Goal: Task Accomplishment & Management: Use online tool/utility

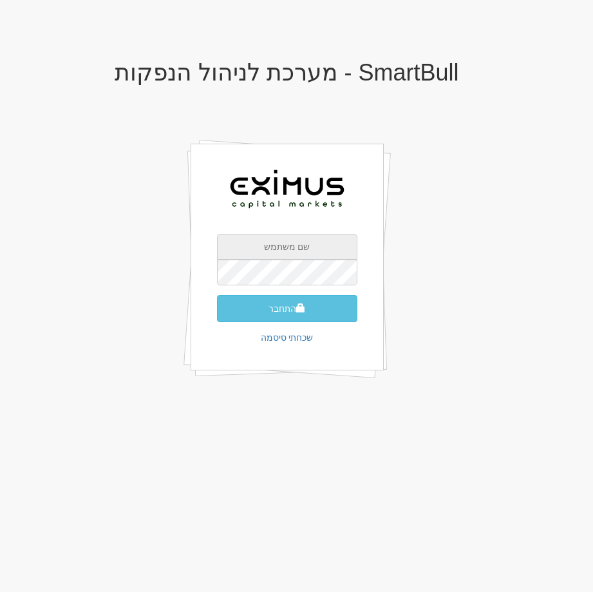
click at [289, 247] on input "text" at bounding box center [287, 247] width 140 height 26
type input "[EMAIL_ADDRESS][DOMAIN_NAME]"
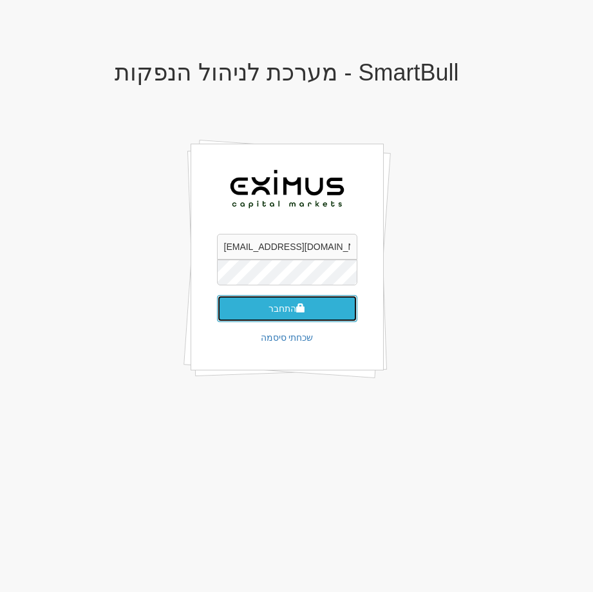
click at [299, 312] on span "submit" at bounding box center [300, 307] width 9 height 9
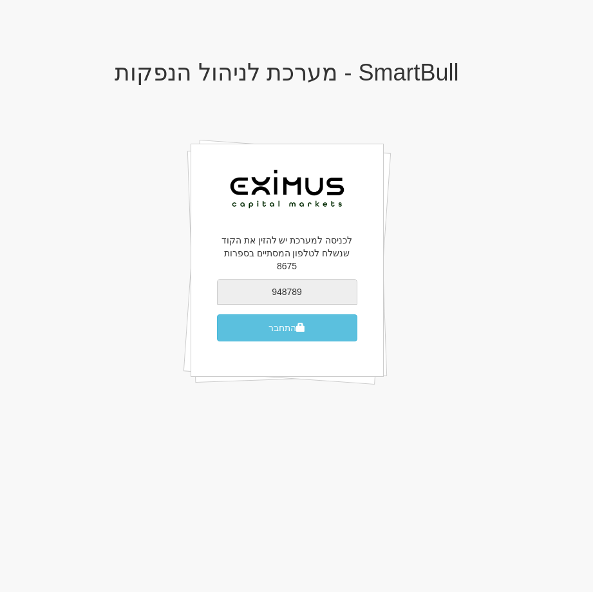
type input "948789"
click at [217, 314] on button "התחבר" at bounding box center [287, 327] width 140 height 27
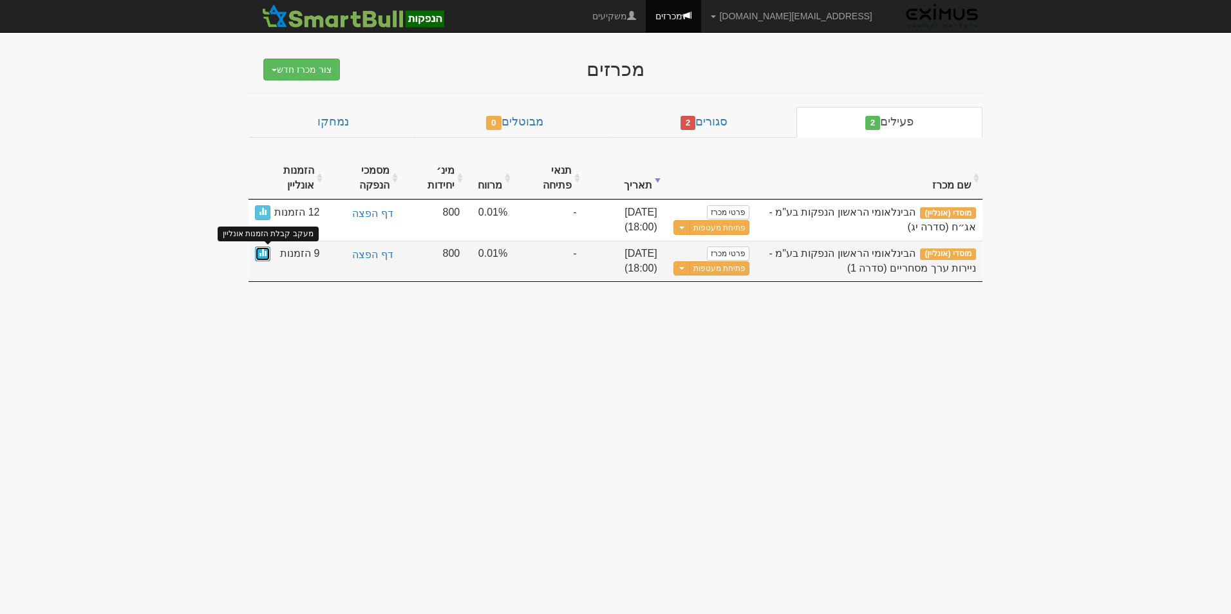
click at [259, 258] on link at bounding box center [262, 254] width 15 height 15
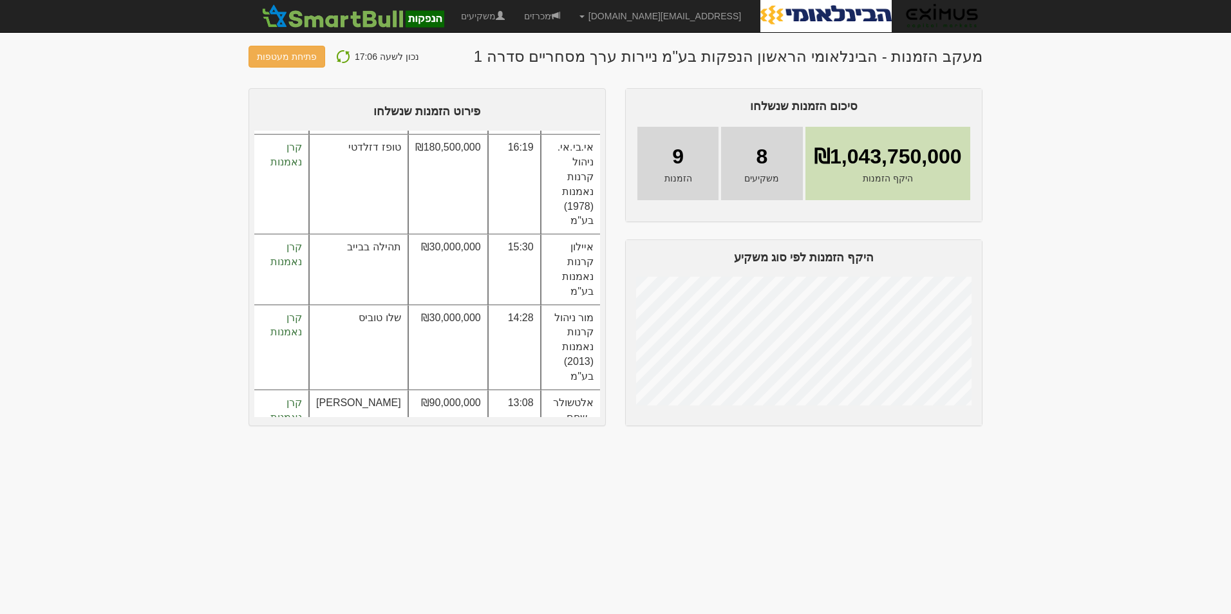
scroll to position [303, -1]
click at [336, 58] on img at bounding box center [343, 56] width 15 height 15
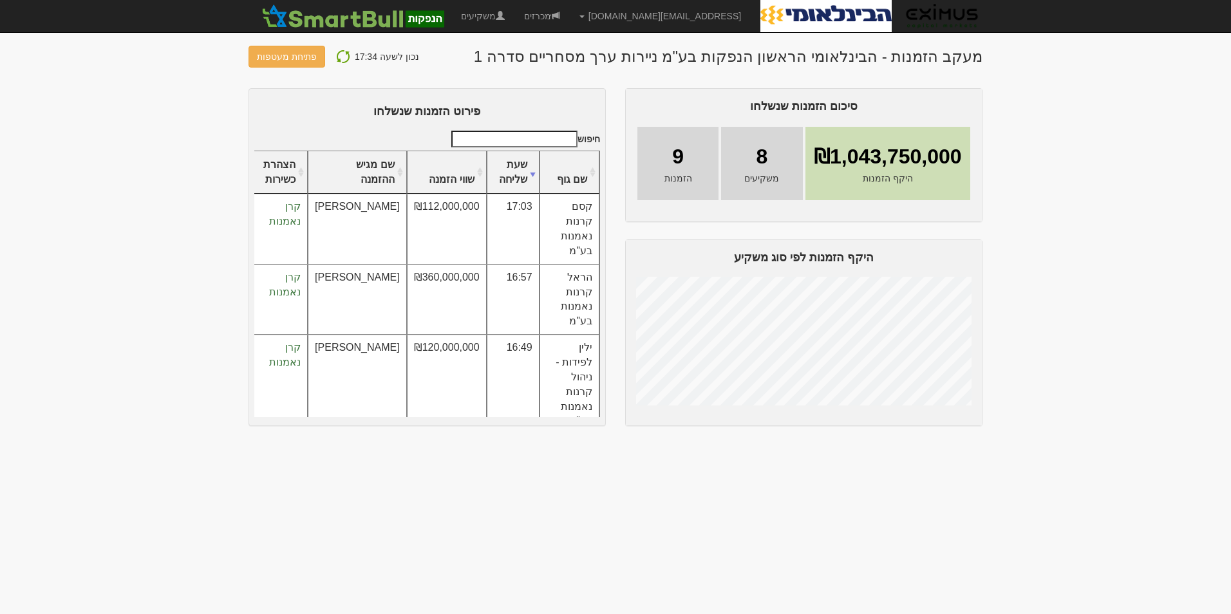
click at [339, 59] on img at bounding box center [343, 56] width 15 height 15
click at [337, 56] on img at bounding box center [343, 56] width 15 height 15
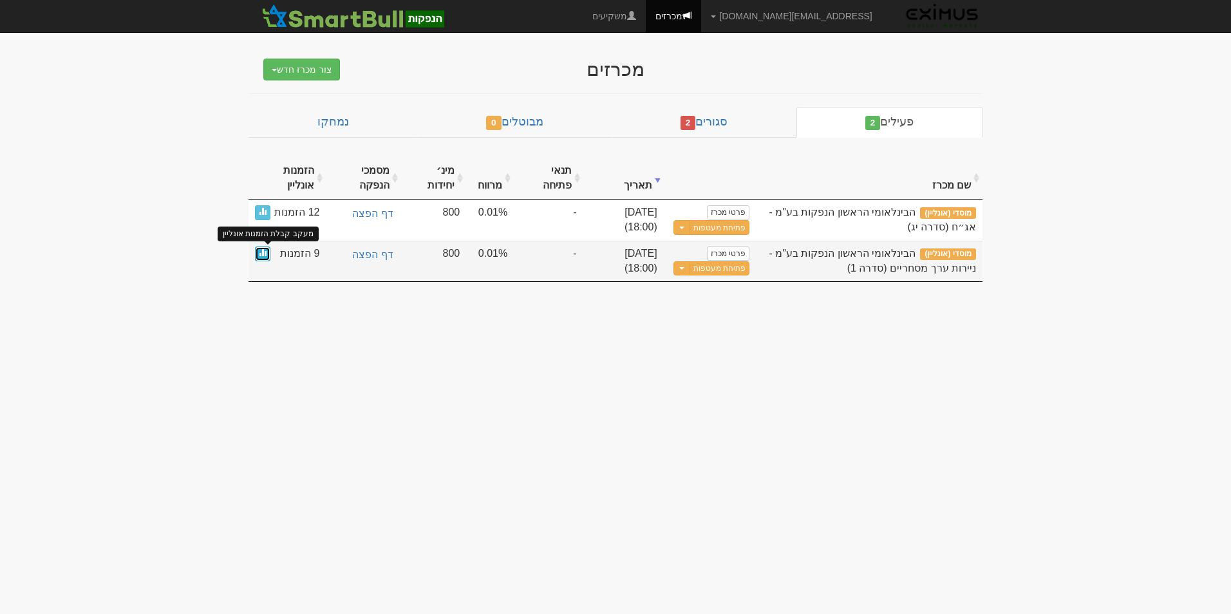
click at [261, 258] on link at bounding box center [262, 254] width 15 height 15
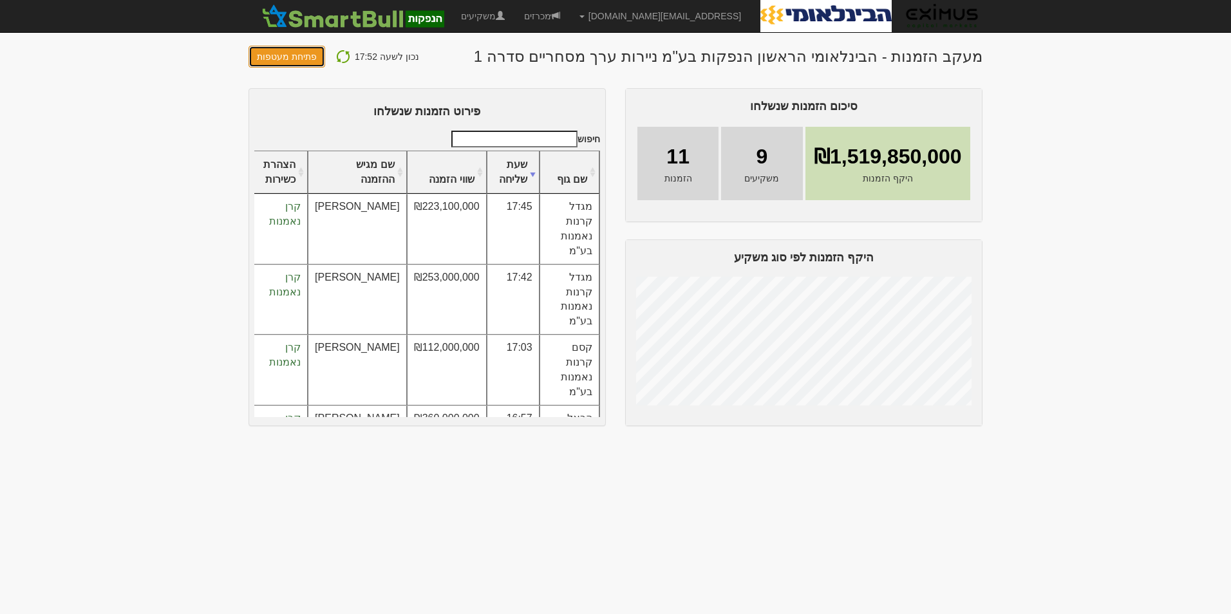
click at [298, 57] on button "פתיחת מעטפות" at bounding box center [287, 57] width 77 height 22
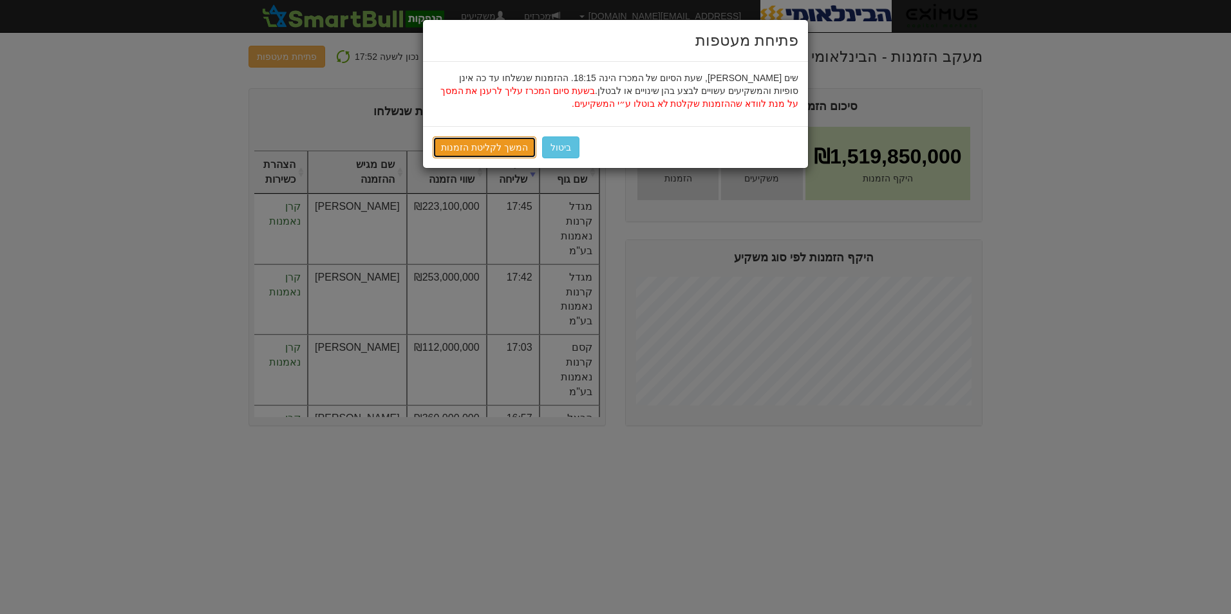
click at [507, 147] on link "המשך לקליטת הזמנות" at bounding box center [485, 148] width 104 height 22
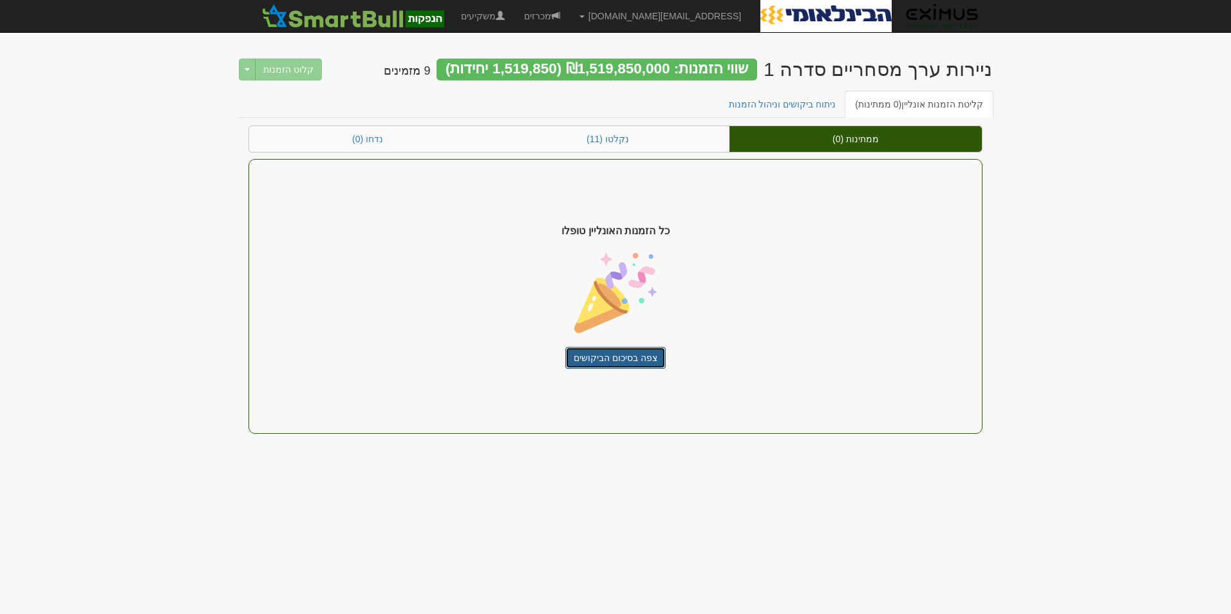
click at [600, 356] on link "צפה בסיכום הביקושים" at bounding box center [615, 358] width 100 height 22
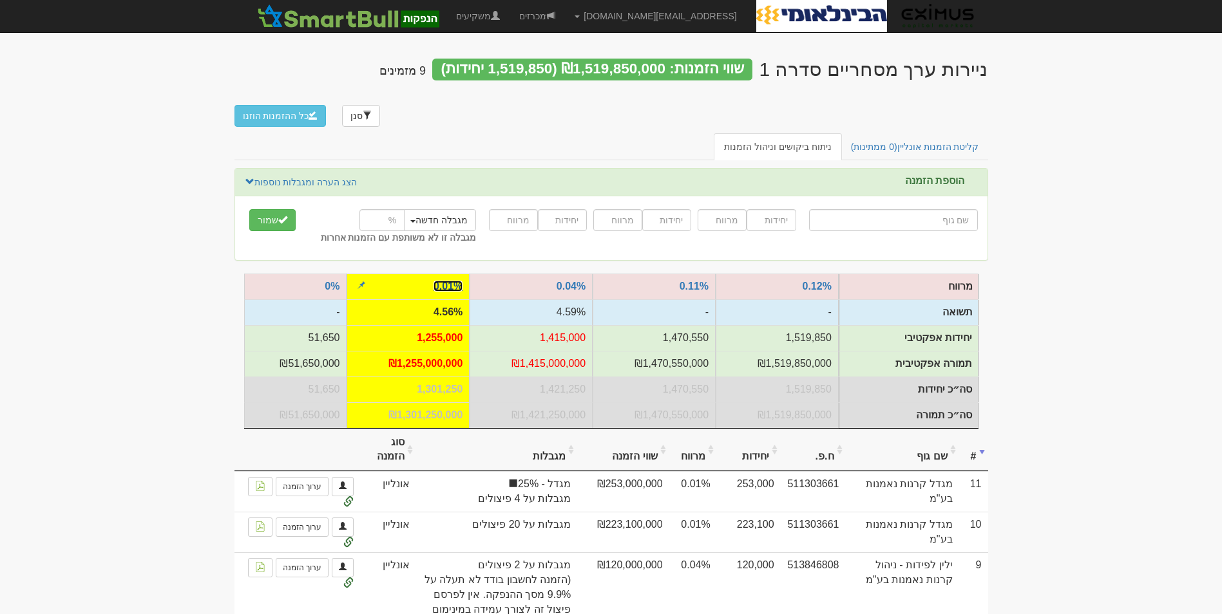
click at [433, 281] on link "0.01%" at bounding box center [447, 286] width 29 height 11
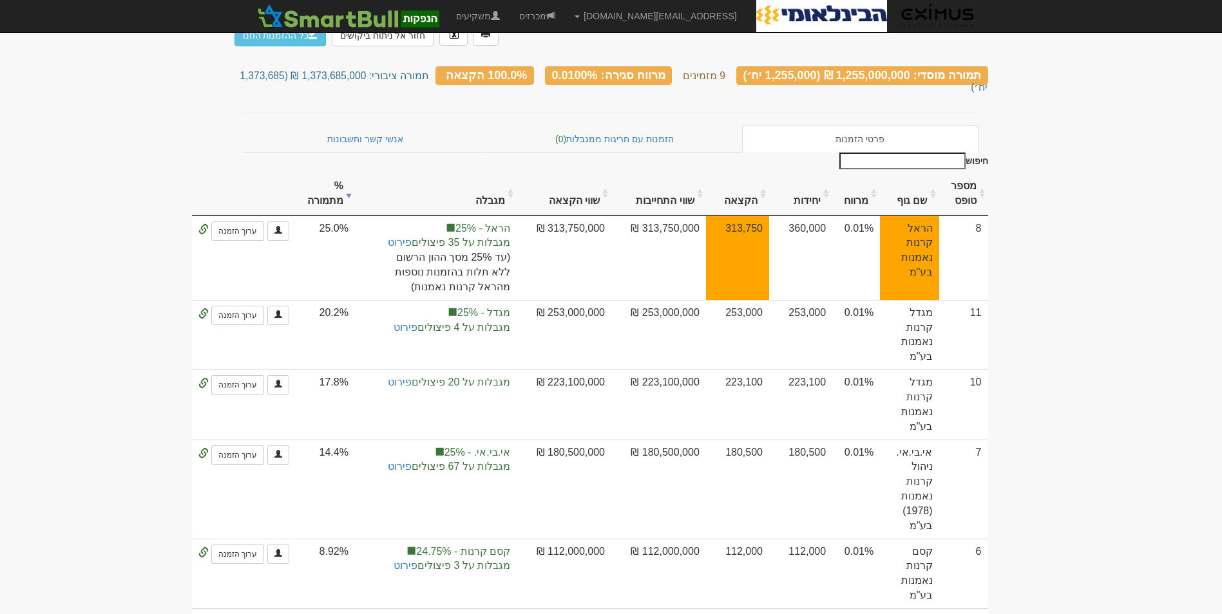
scroll to position [80, 0]
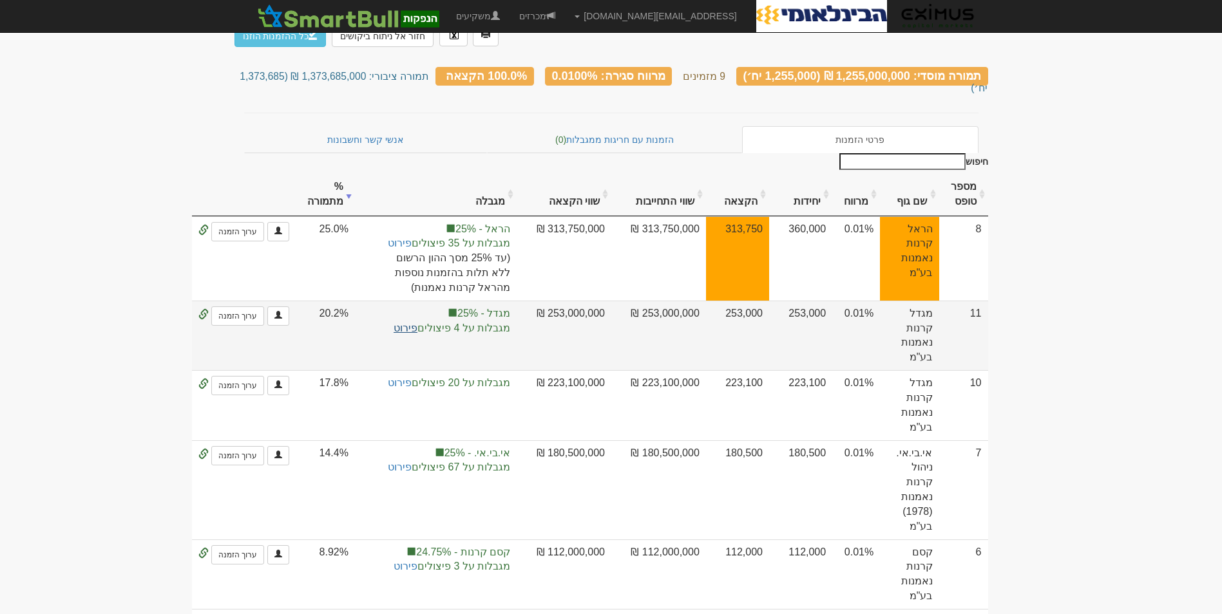
click at [417, 323] on link "פירוט" at bounding box center [406, 328] width 24 height 11
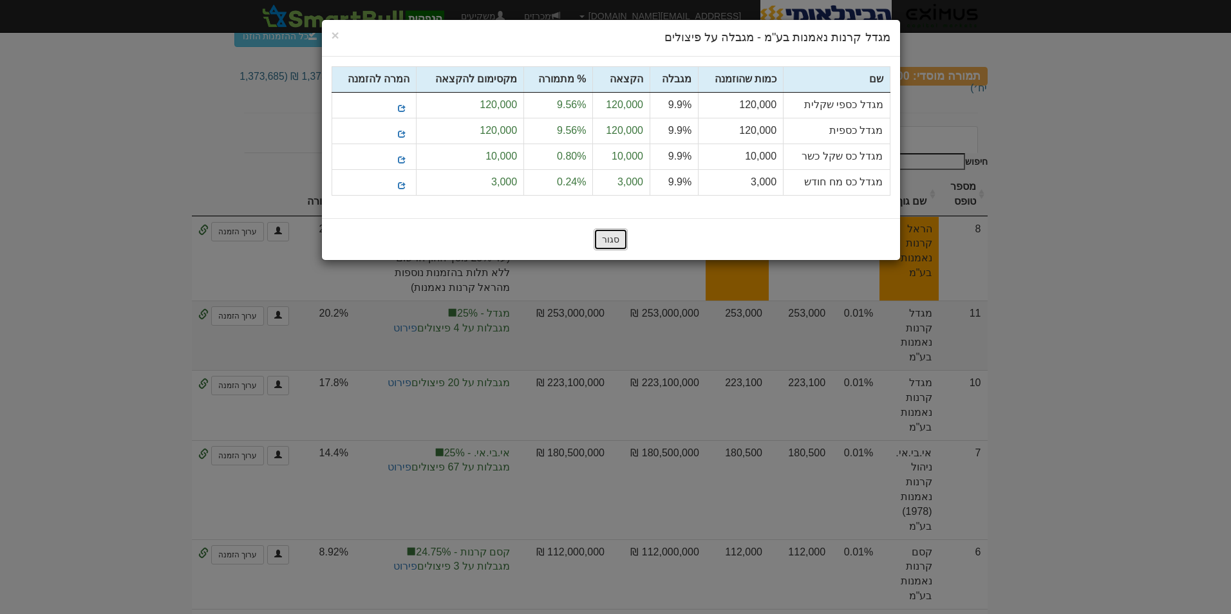
click at [609, 247] on button "סגור" at bounding box center [611, 240] width 34 height 22
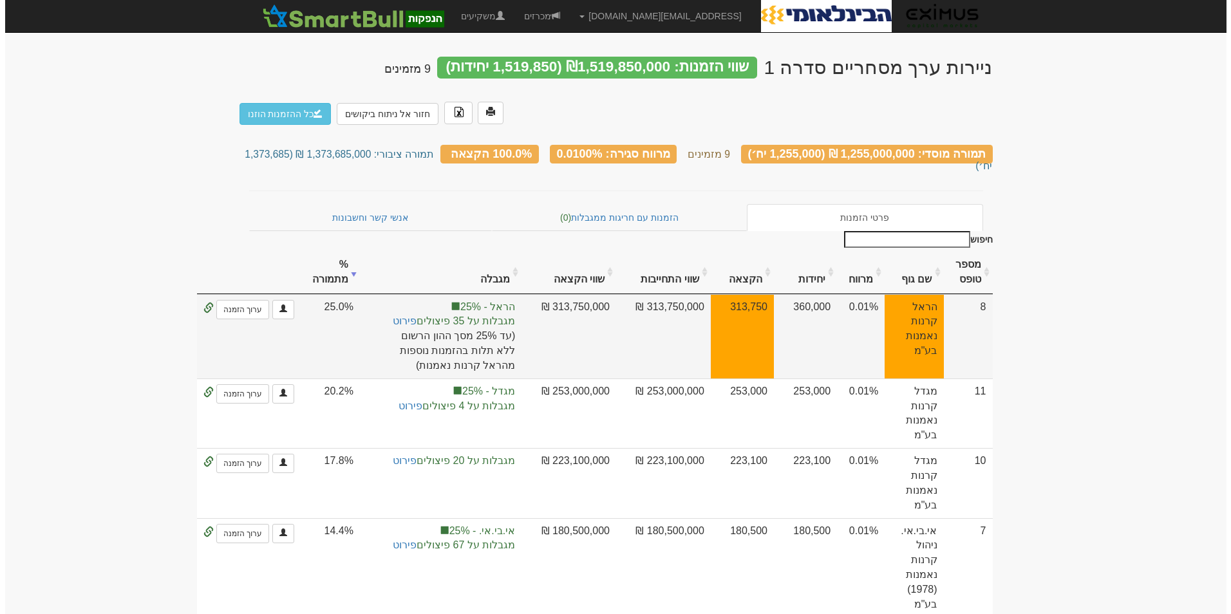
scroll to position [0, 0]
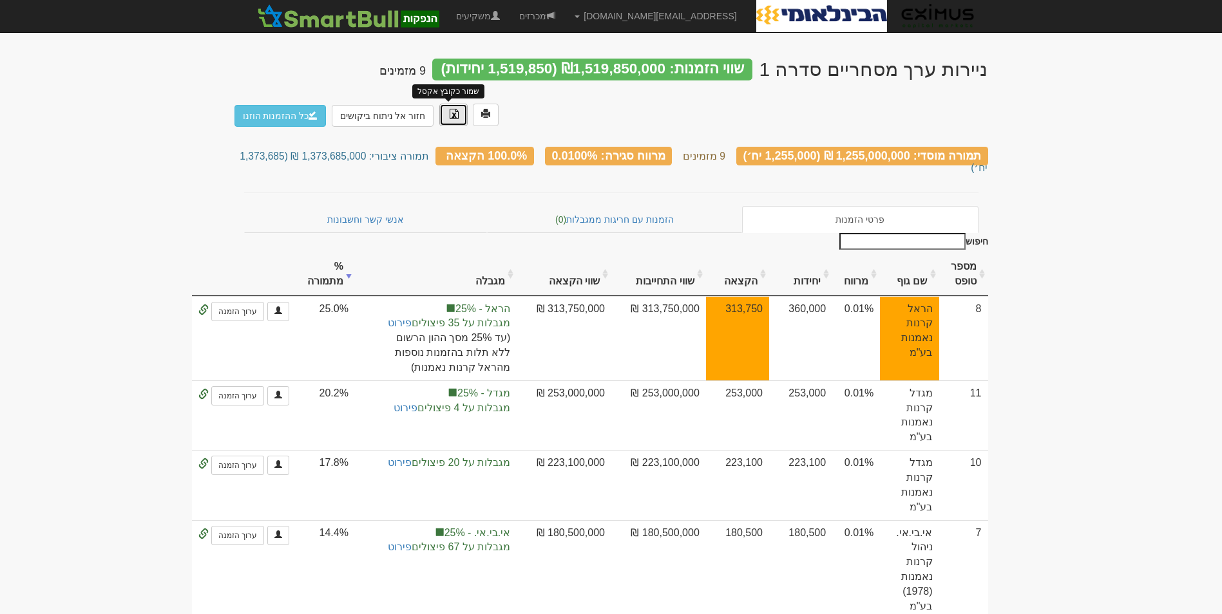
click at [449, 116] on img at bounding box center [454, 114] width 10 height 10
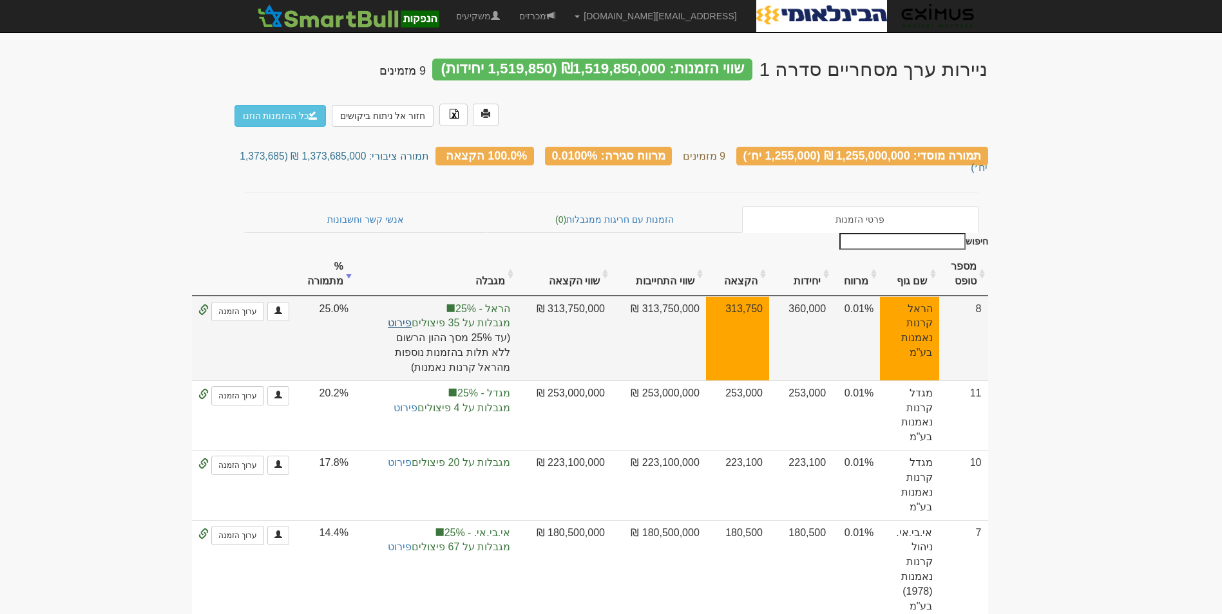
click at [412, 318] on link "פירוט" at bounding box center [400, 323] width 24 height 11
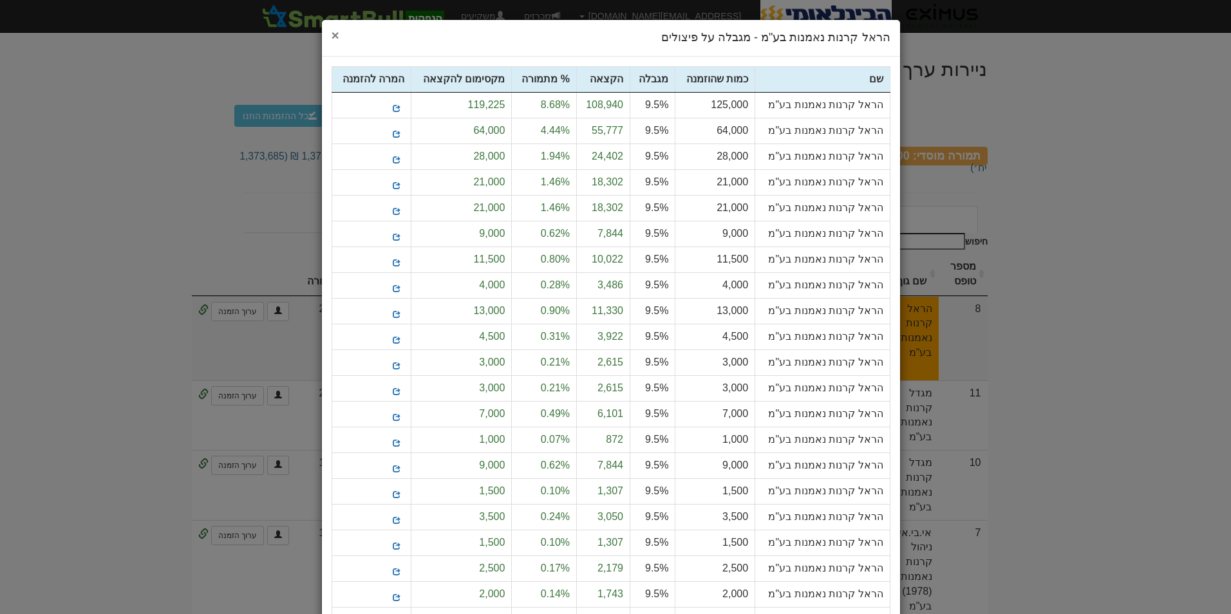
click at [339, 35] on span "×" at bounding box center [336, 35] width 8 height 15
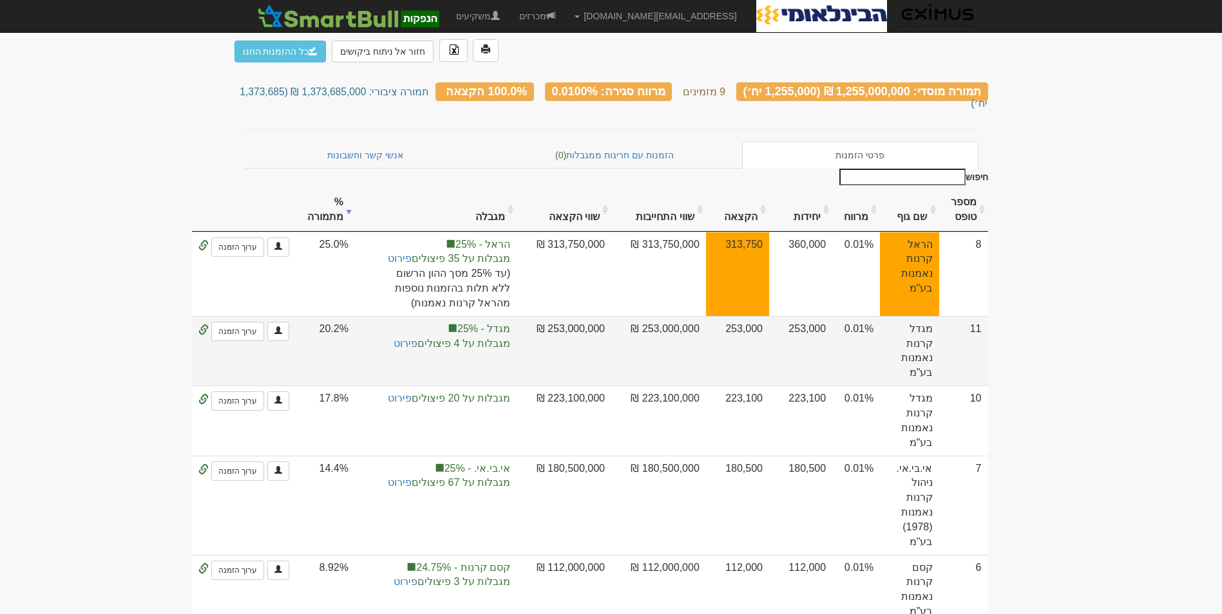
scroll to position [129, 0]
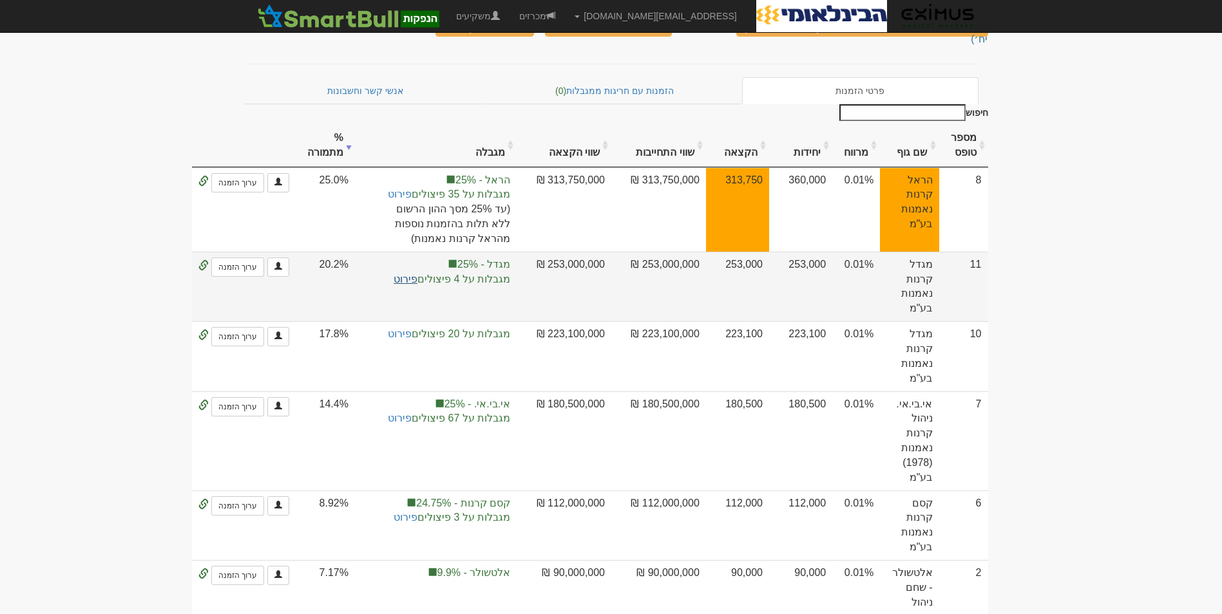
click at [417, 274] on link "פירוט" at bounding box center [406, 279] width 24 height 11
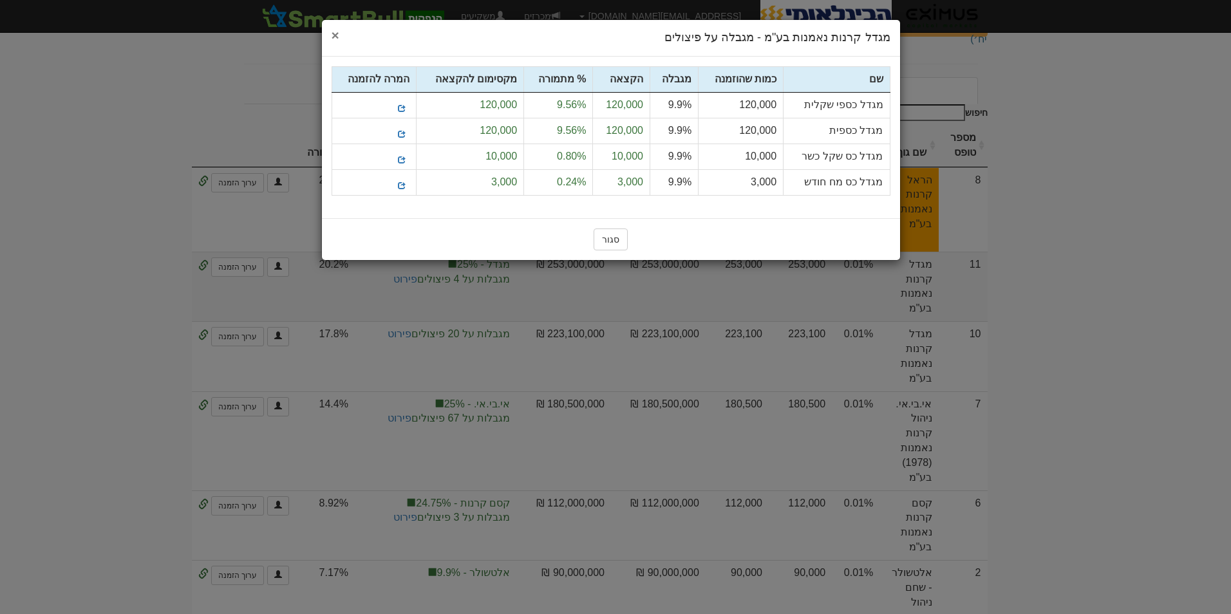
click at [334, 29] on span "×" at bounding box center [336, 35] width 8 height 15
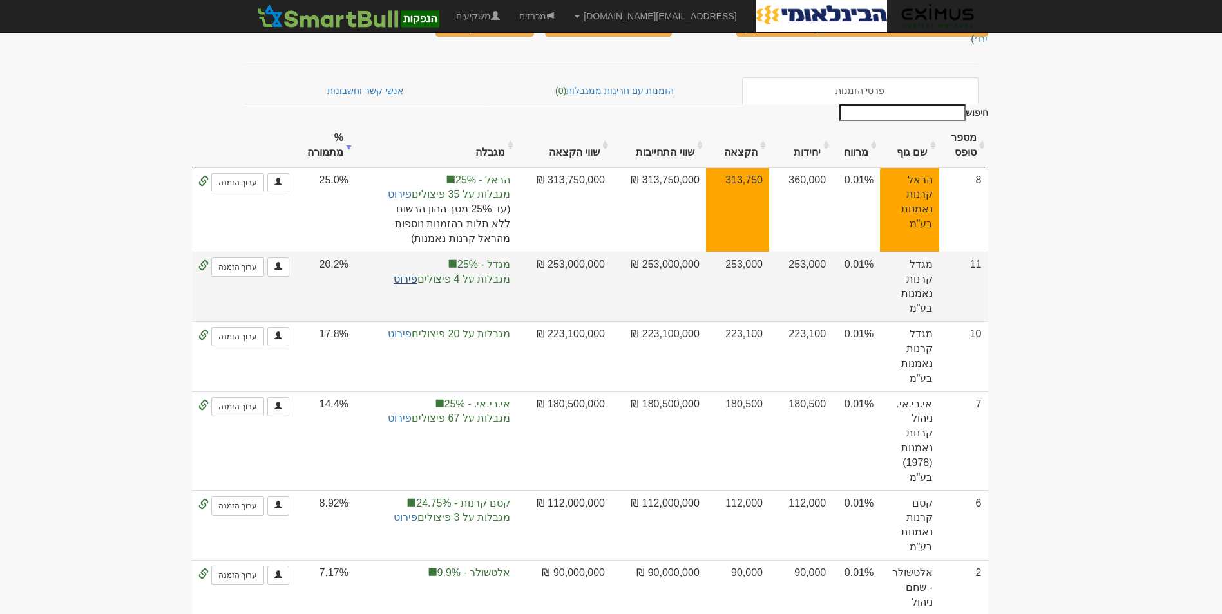
click at [417, 274] on link "פירוט" at bounding box center [406, 279] width 24 height 11
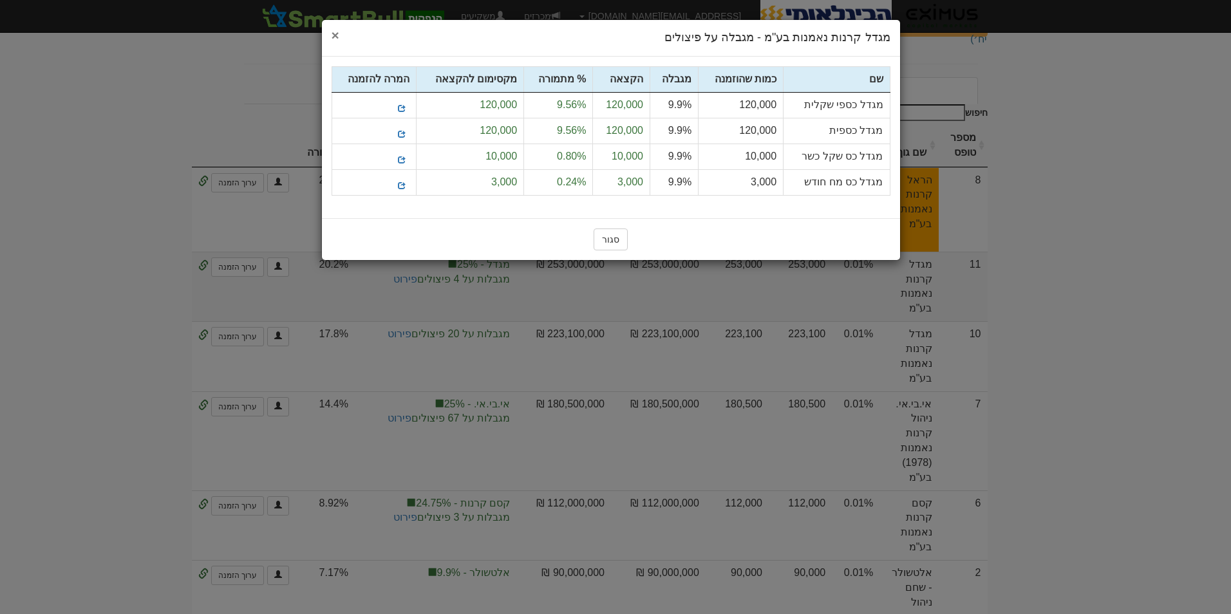
click at [332, 36] on span "×" at bounding box center [336, 35] width 8 height 15
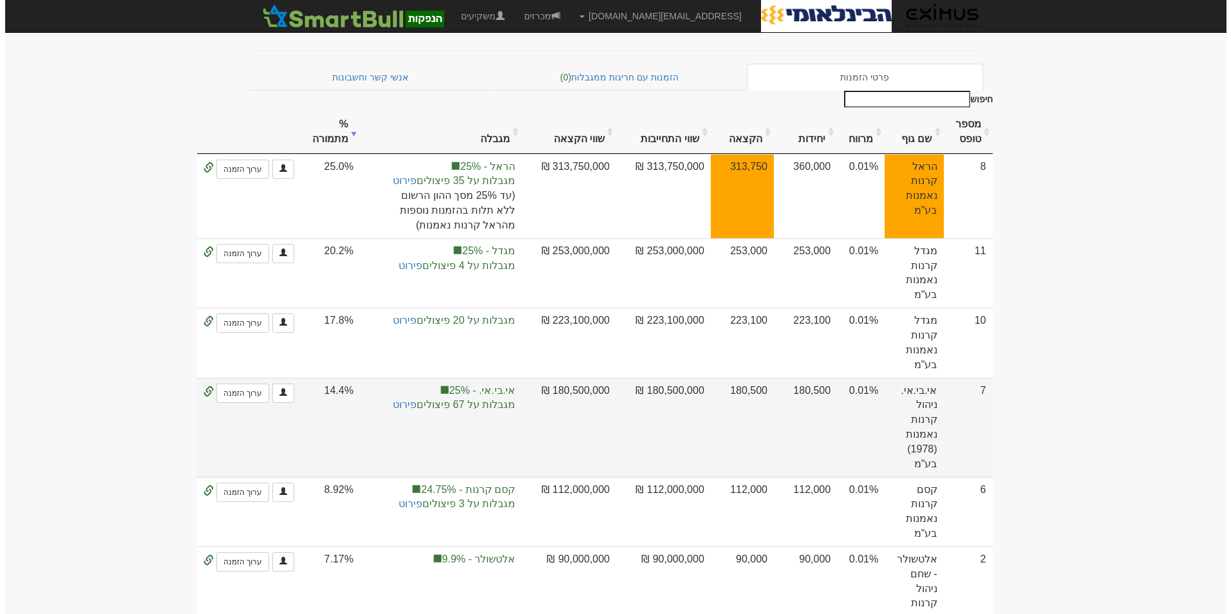
scroll to position [80, 0]
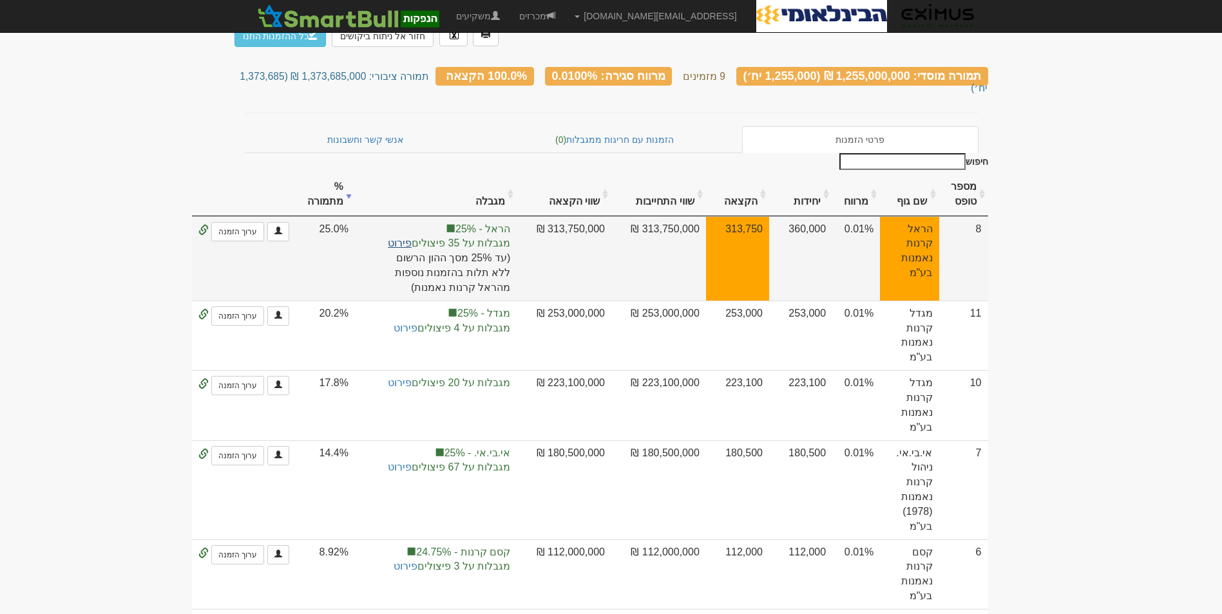
click at [412, 238] on link "פירוט" at bounding box center [400, 243] width 24 height 11
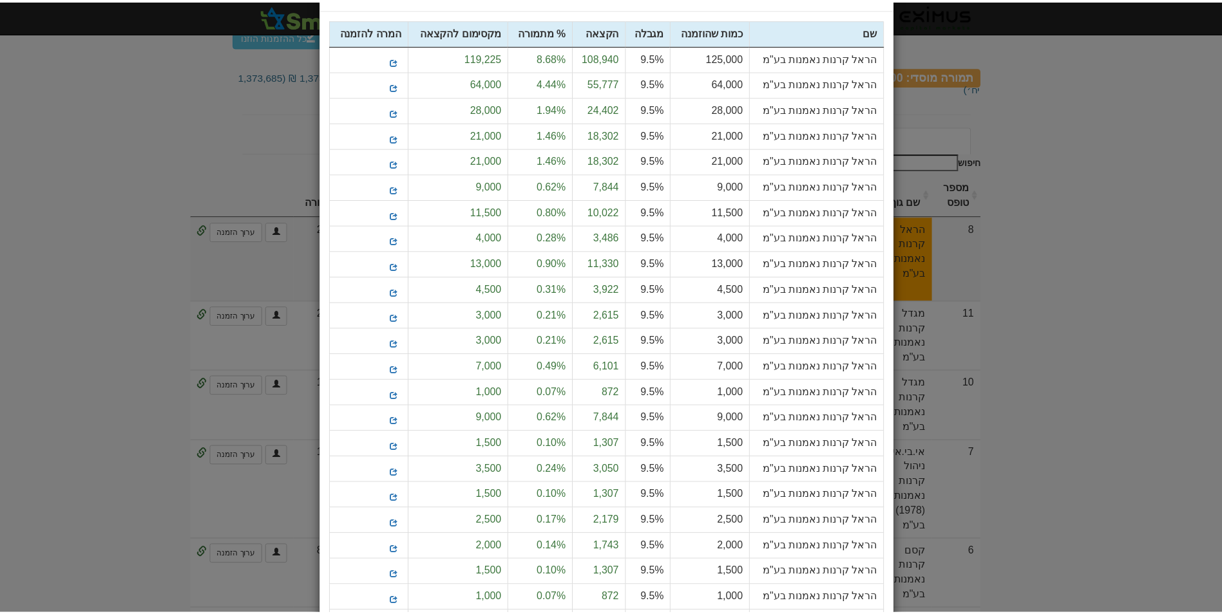
scroll to position [0, 0]
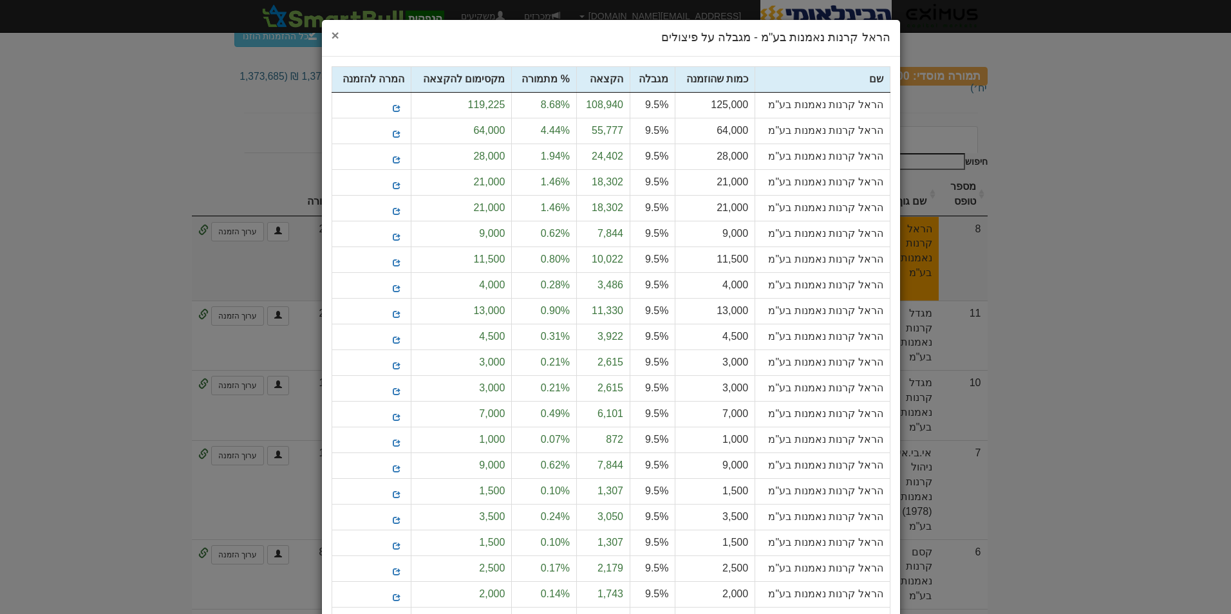
click at [339, 34] on span "×" at bounding box center [336, 35] width 8 height 15
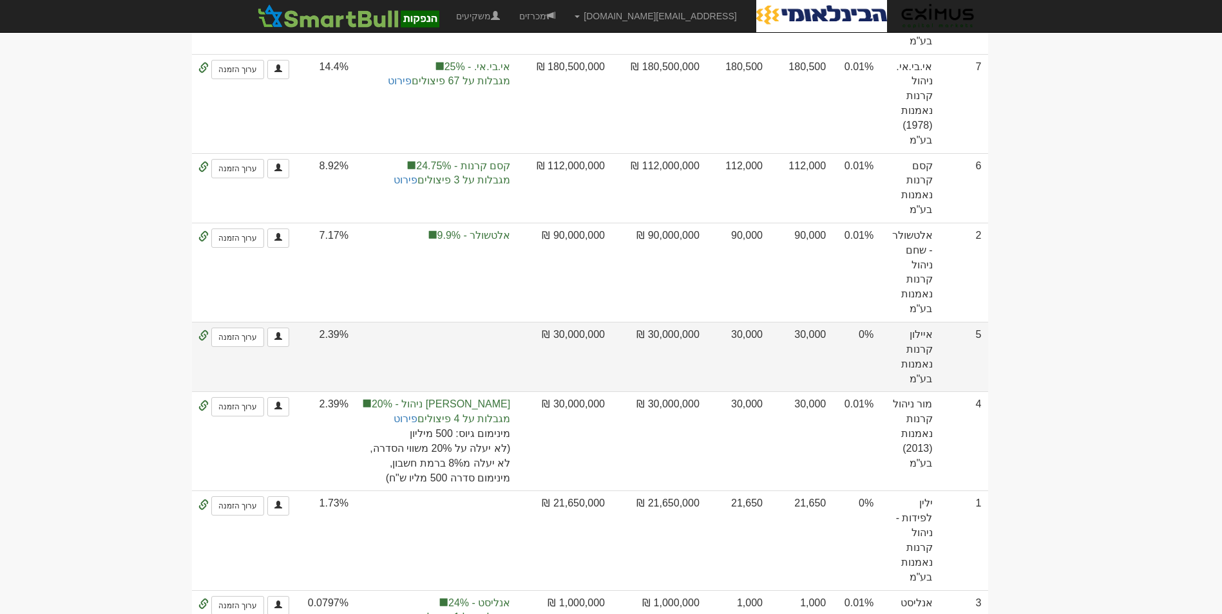
scroll to position [531, 0]
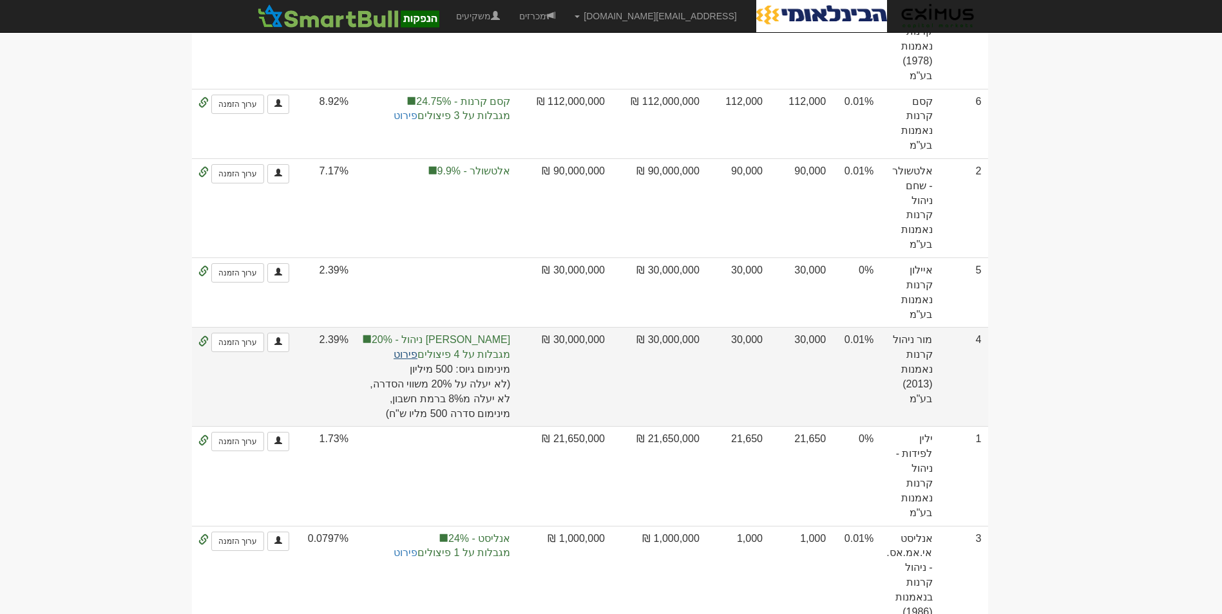
click at [415, 349] on link "פירוט" at bounding box center [406, 354] width 24 height 11
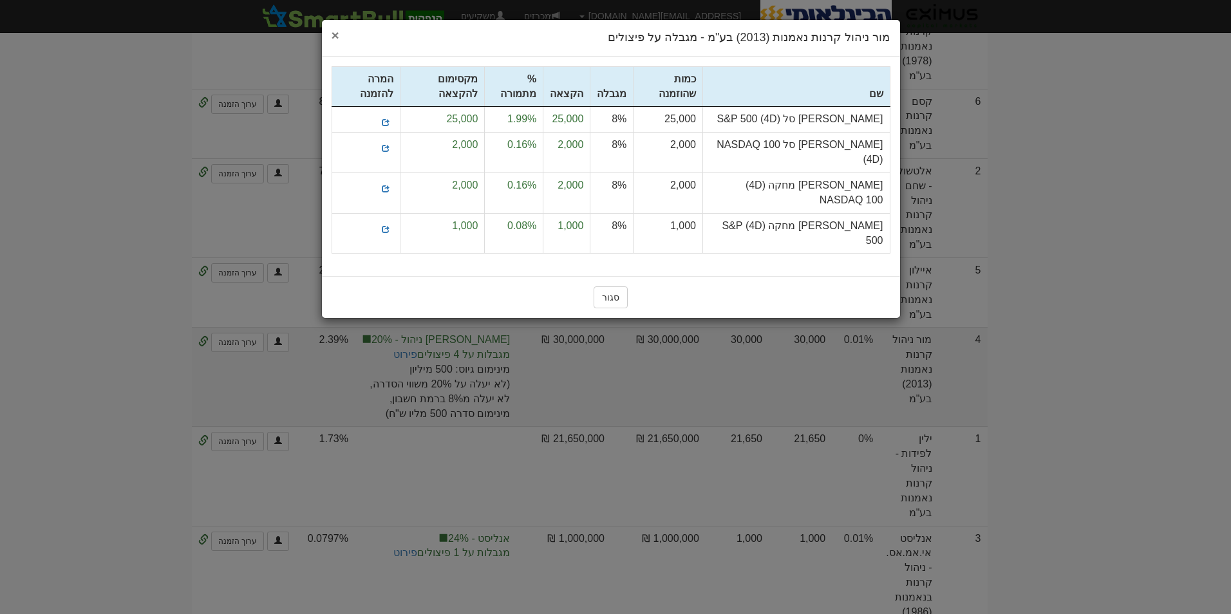
click at [336, 37] on span "×" at bounding box center [336, 35] width 8 height 15
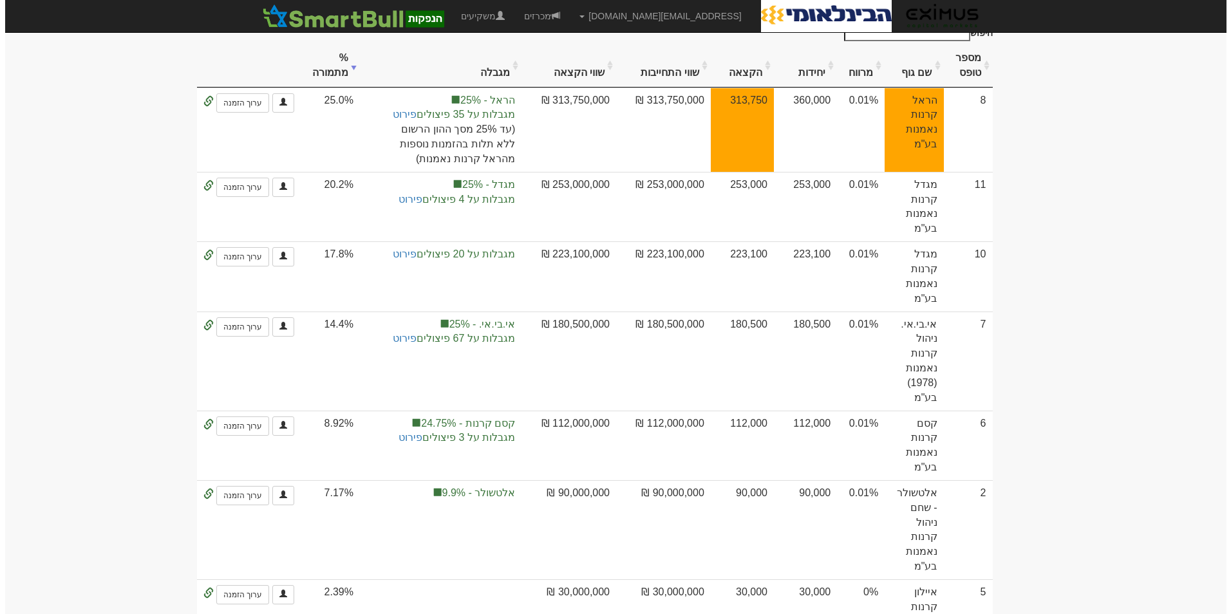
scroll to position [144, 0]
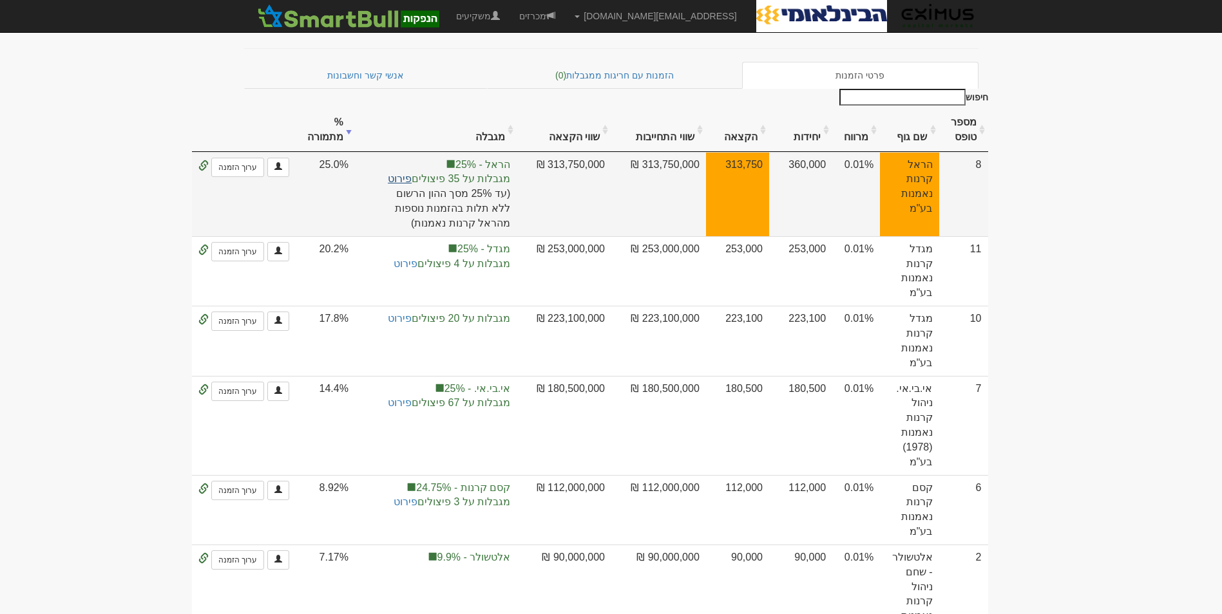
click at [408, 173] on link "פירוט" at bounding box center [400, 178] width 24 height 11
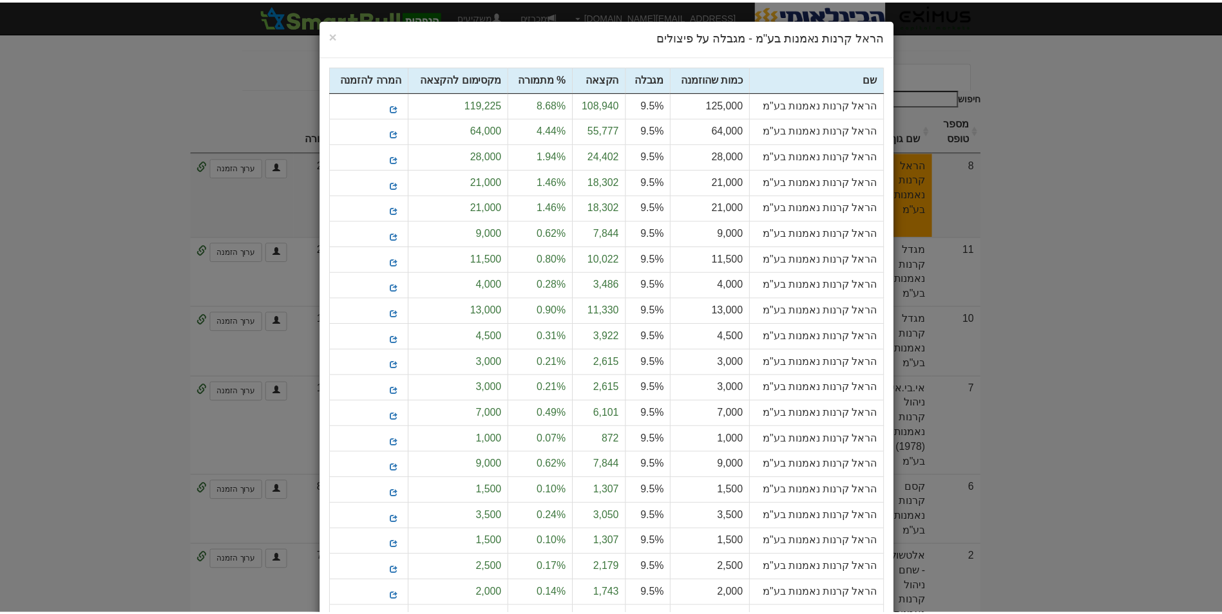
scroll to position [0, 0]
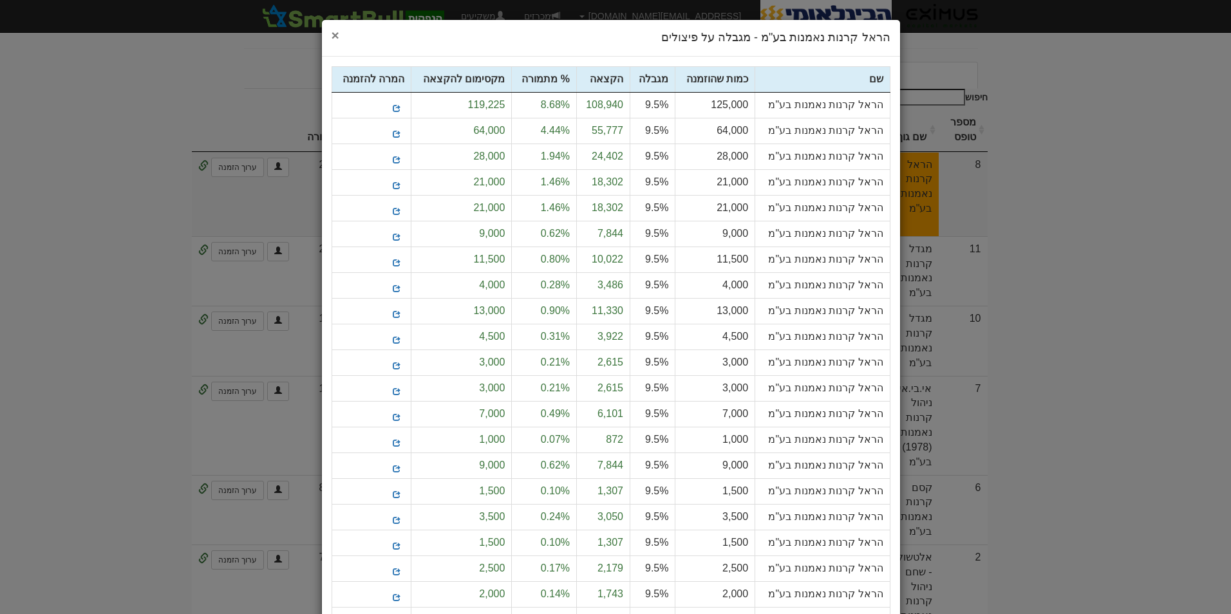
click at [339, 32] on span "×" at bounding box center [336, 35] width 8 height 15
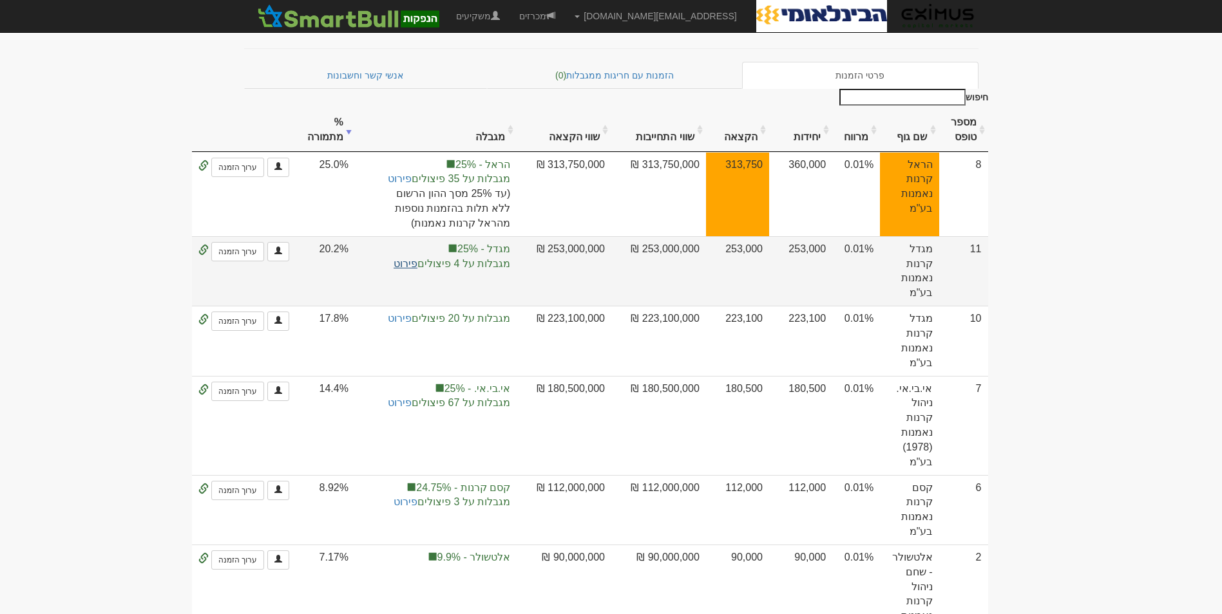
click at [414, 258] on link "פירוט" at bounding box center [406, 263] width 24 height 11
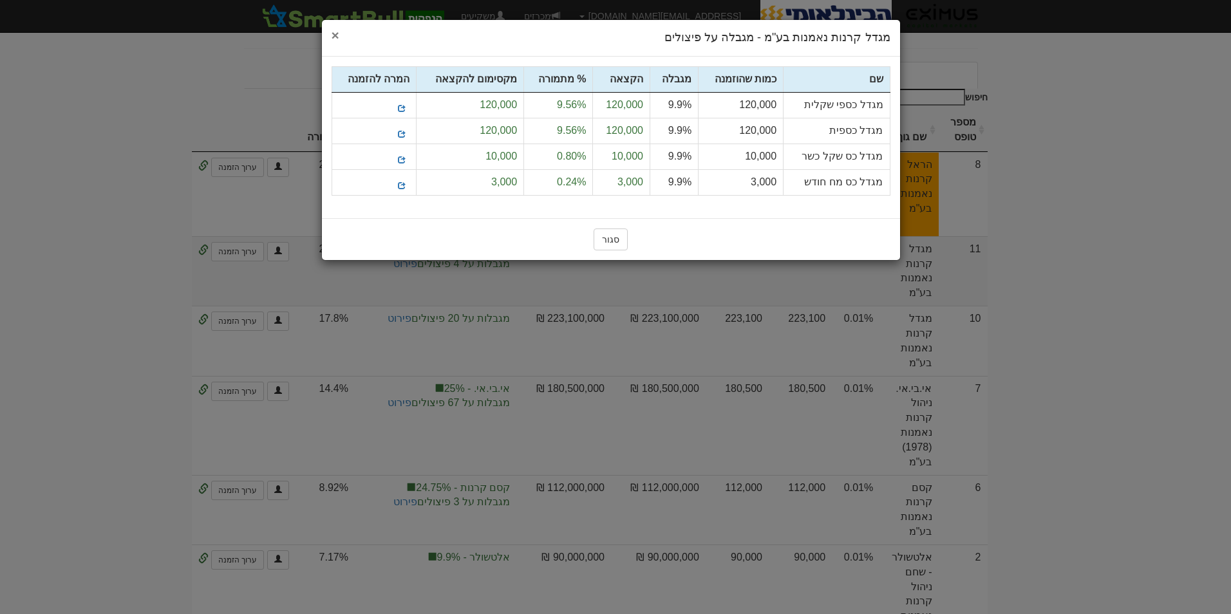
click at [332, 32] on span "×" at bounding box center [336, 35] width 8 height 15
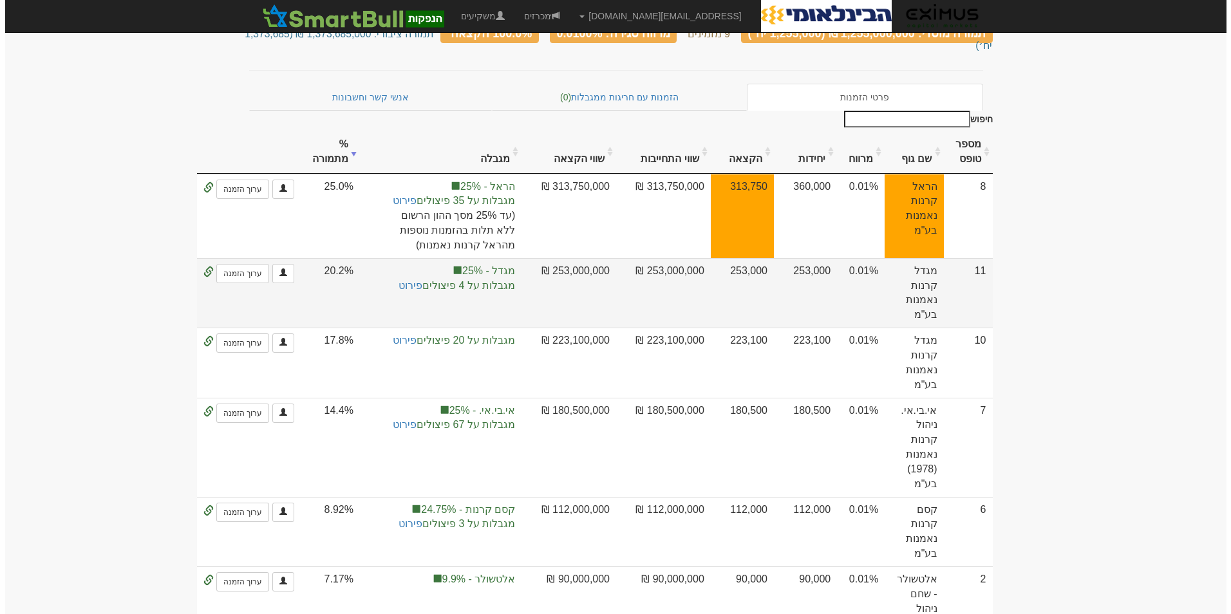
scroll to position [144, 0]
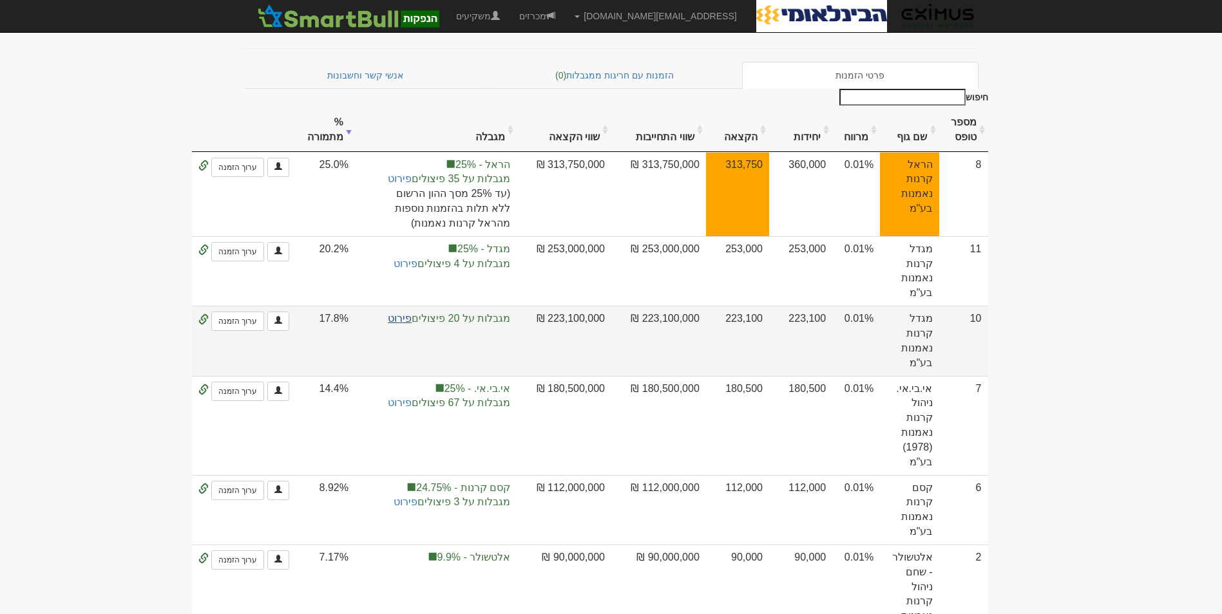
click at [412, 313] on link "פירוט" at bounding box center [400, 318] width 24 height 11
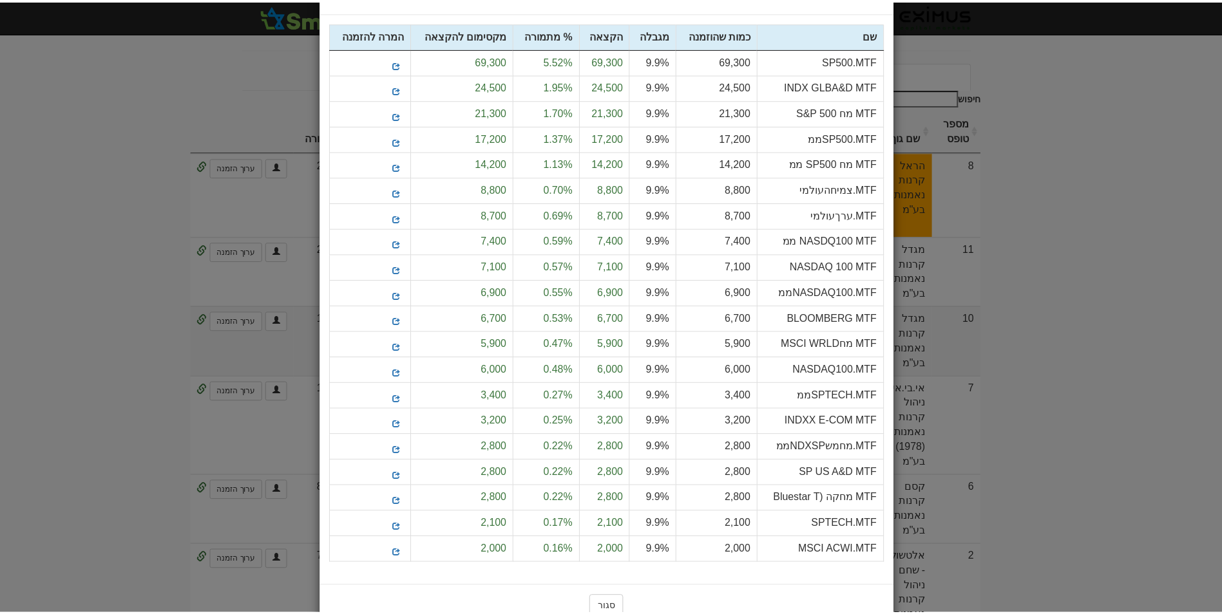
scroll to position [14, 0]
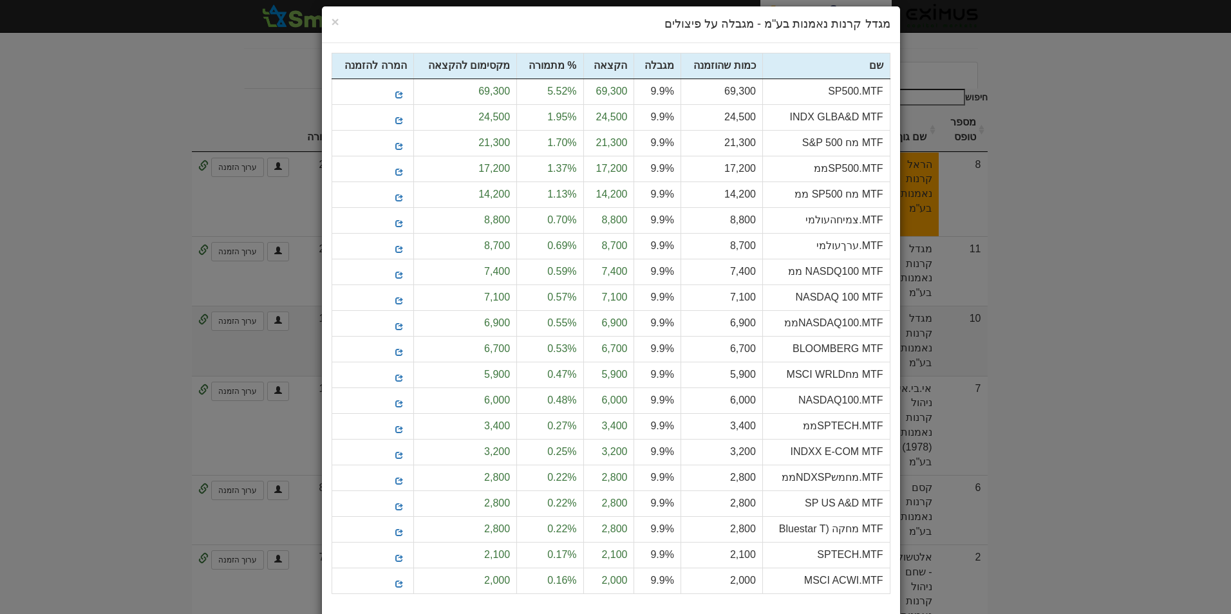
click at [336, 21] on div "× Close מגדל קרנות נאמנות בע"מ - מגבלה על פיצולים" at bounding box center [611, 24] width 578 height 37
click at [339, 21] on span "×" at bounding box center [336, 21] width 8 height 15
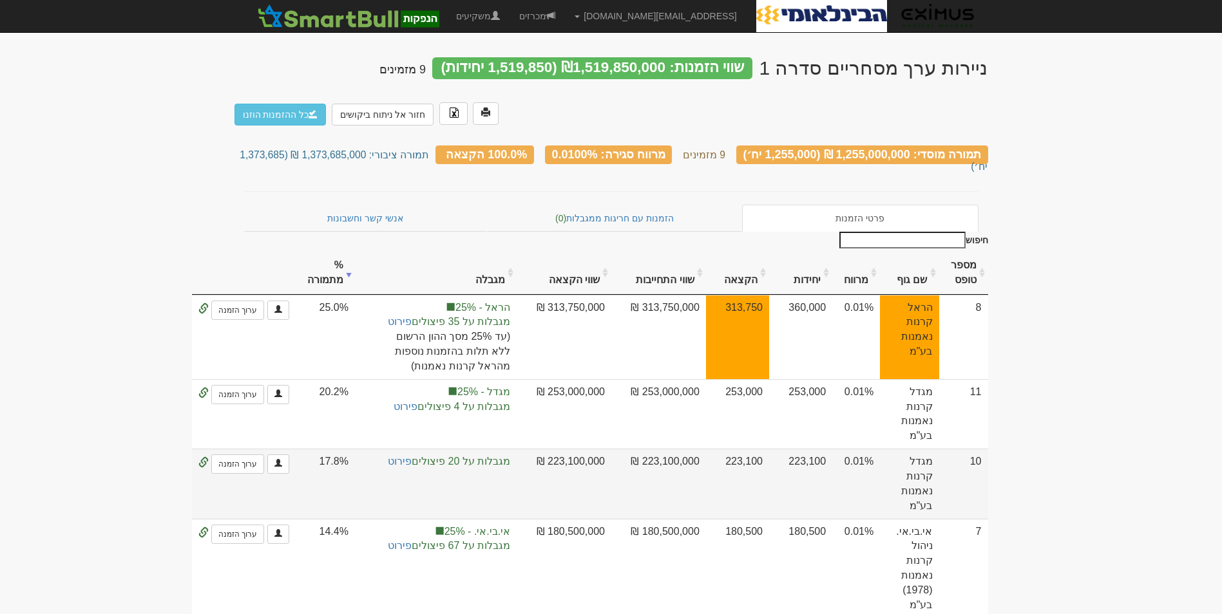
scroll to position [0, 0]
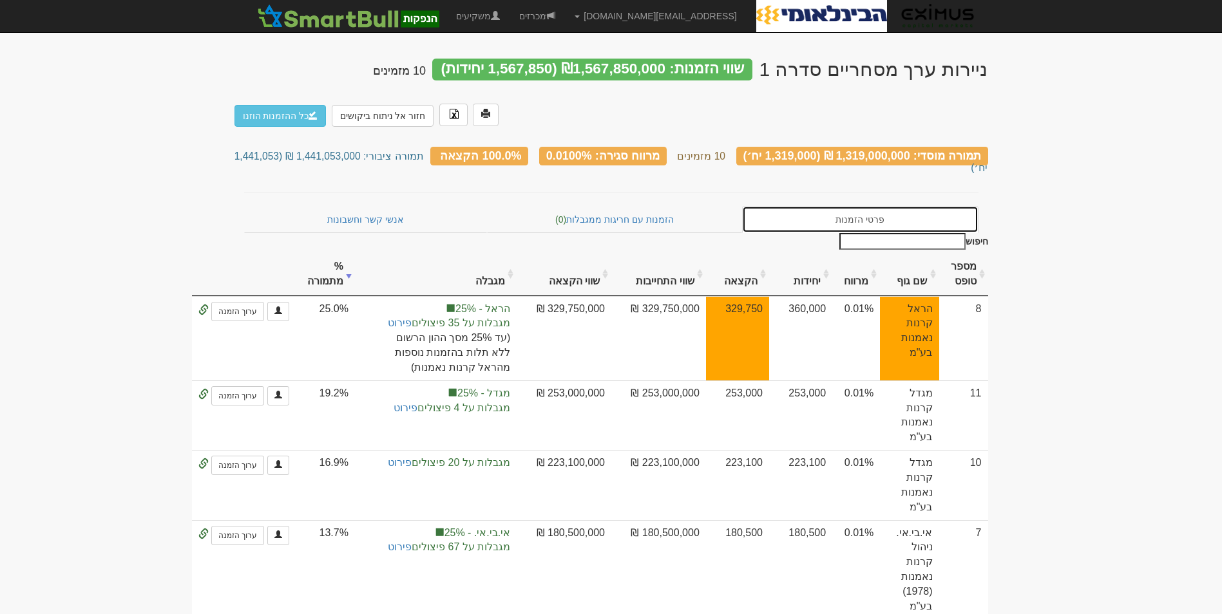
click at [812, 206] on link "פרטי הזמנות" at bounding box center [860, 219] width 236 height 27
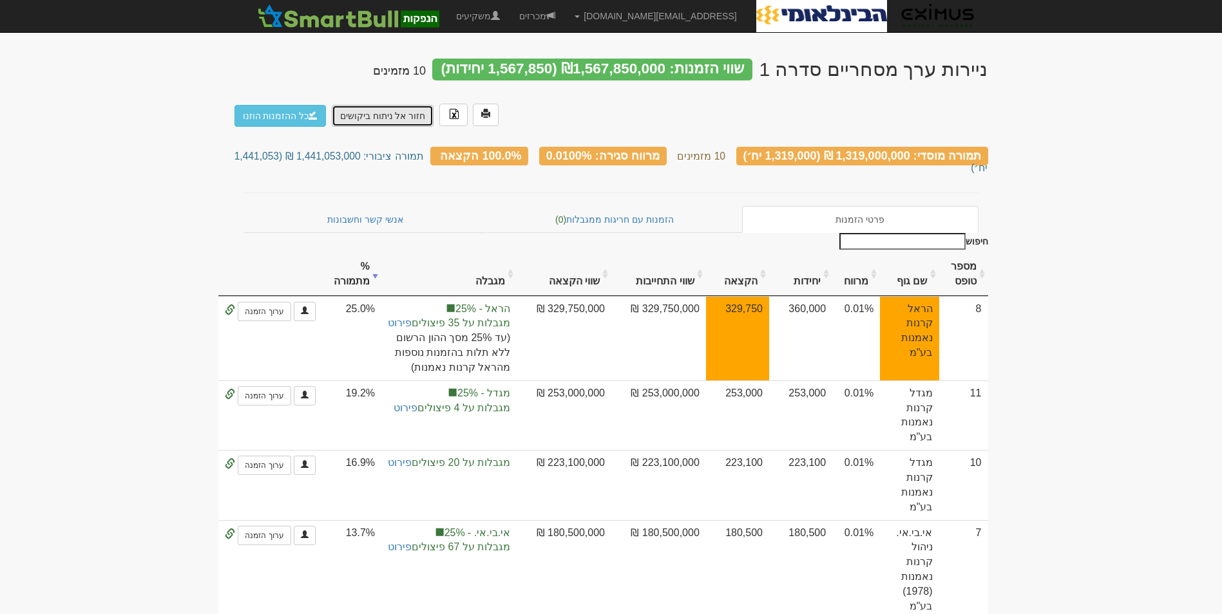
click at [410, 117] on link "חזור אל ניתוח ביקושים" at bounding box center [383, 116] width 102 height 22
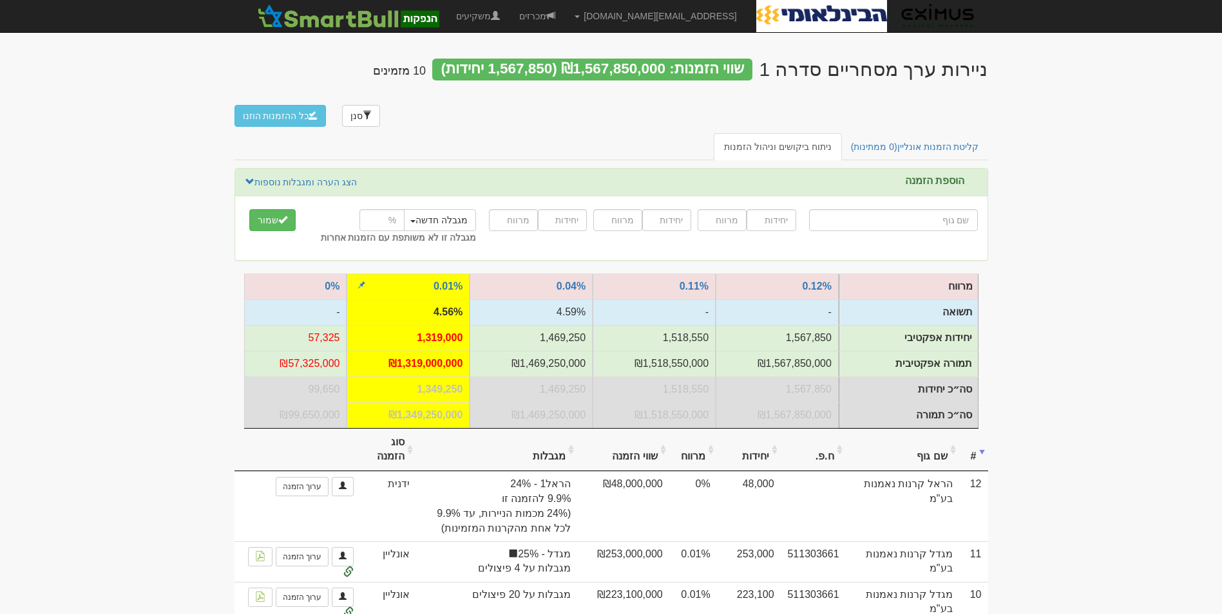
click at [412, 274] on td "0.01%" at bounding box center [408, 287] width 123 height 26
click at [434, 281] on link "0.01%" at bounding box center [447, 286] width 29 height 11
